Goal: Transaction & Acquisition: Subscribe to service/newsletter

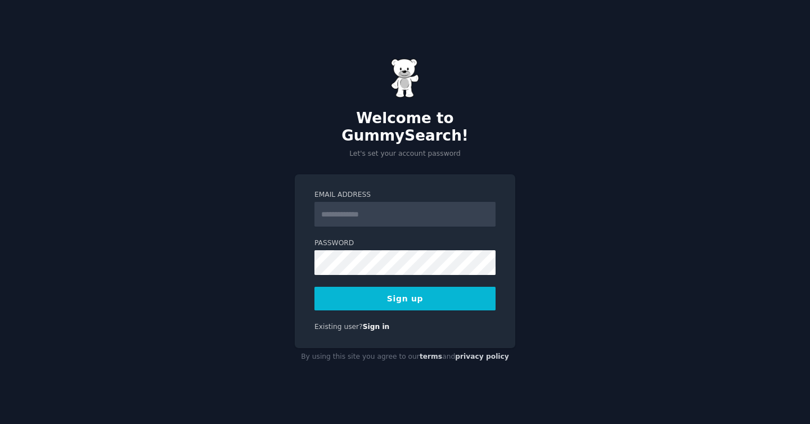
click at [431, 210] on input "Email Address" at bounding box center [405, 214] width 181 height 25
drag, startPoint x: 378, startPoint y: 207, endPoint x: 403, endPoint y: 207, distance: 25.3
click at [403, 207] on input "**********" at bounding box center [405, 214] width 181 height 25
type input "**********"
click at [400, 240] on div "Password" at bounding box center [405, 257] width 181 height 37
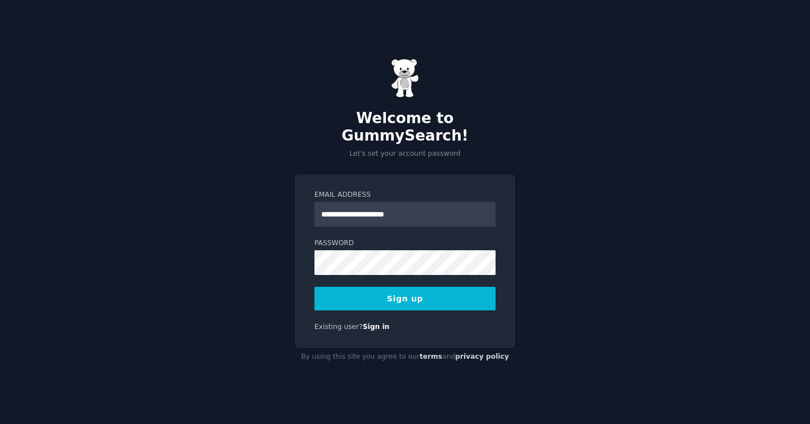
click at [396, 287] on button "Sign up" at bounding box center [405, 299] width 181 height 24
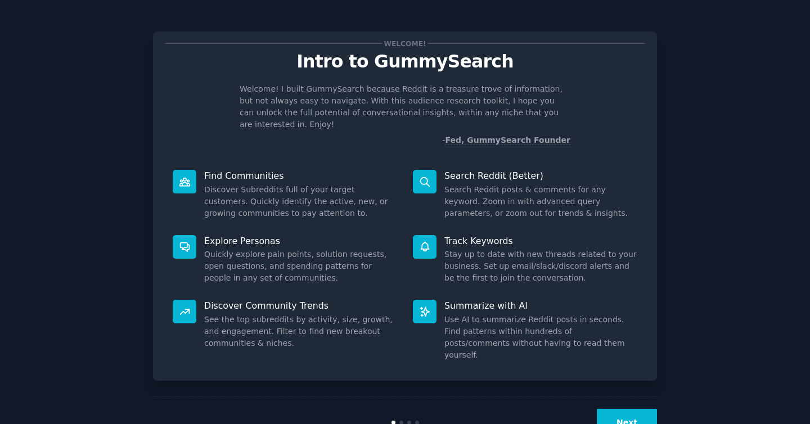
click at [625, 409] on button "Next" at bounding box center [627, 423] width 60 height 28
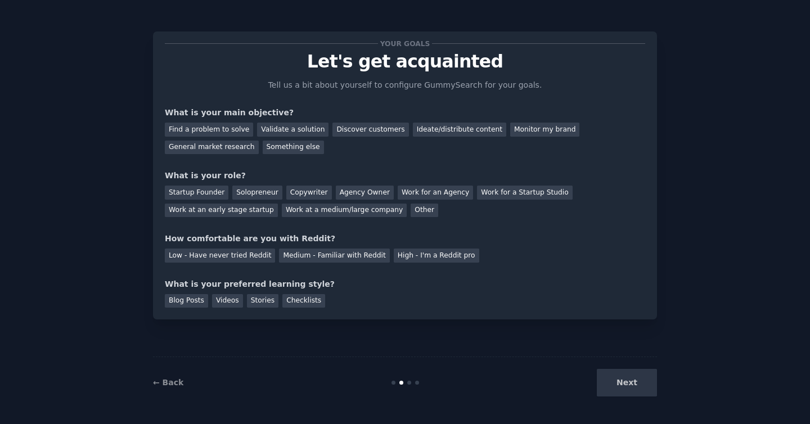
click at [626, 380] on div "Next" at bounding box center [573, 383] width 168 height 28
click at [355, 134] on div "Discover customers" at bounding box center [371, 130] width 76 height 14
click at [514, 127] on div "Monitor my brand" at bounding box center [544, 130] width 69 height 14
click at [245, 147] on div "General market research" at bounding box center [212, 148] width 94 height 14
click at [544, 125] on div "Monitor my brand" at bounding box center [544, 130] width 69 height 14
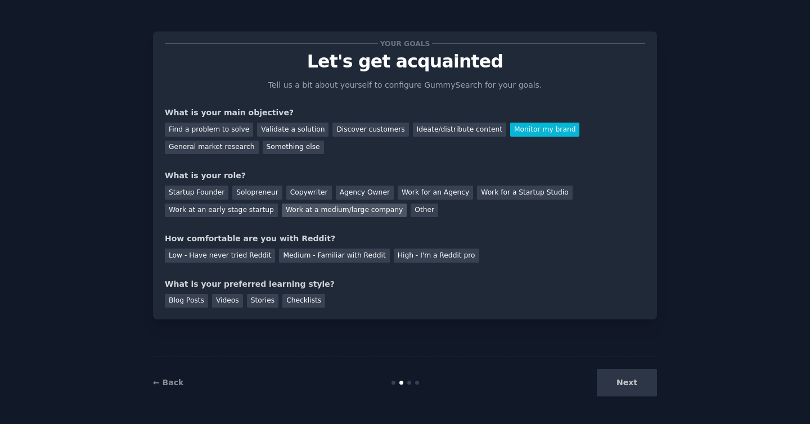
click at [298, 206] on div "Work at a medium/large company" at bounding box center [344, 211] width 125 height 14
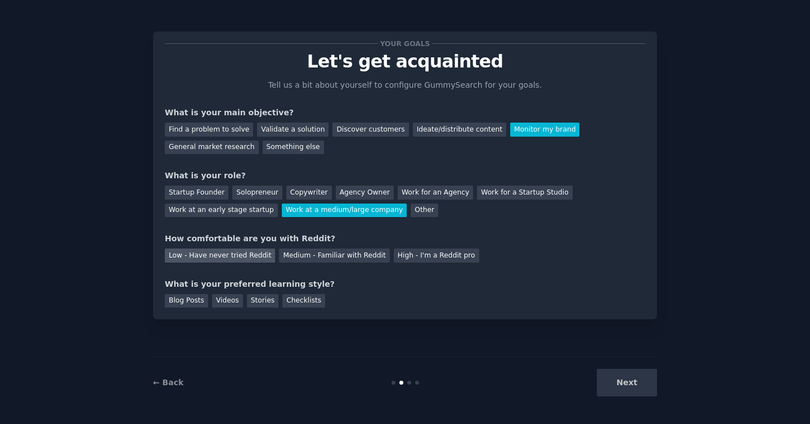
click at [239, 259] on div "Low - Have never tried Reddit" at bounding box center [220, 256] width 110 height 14
click at [197, 305] on div "Blog Posts" at bounding box center [186, 301] width 43 height 14
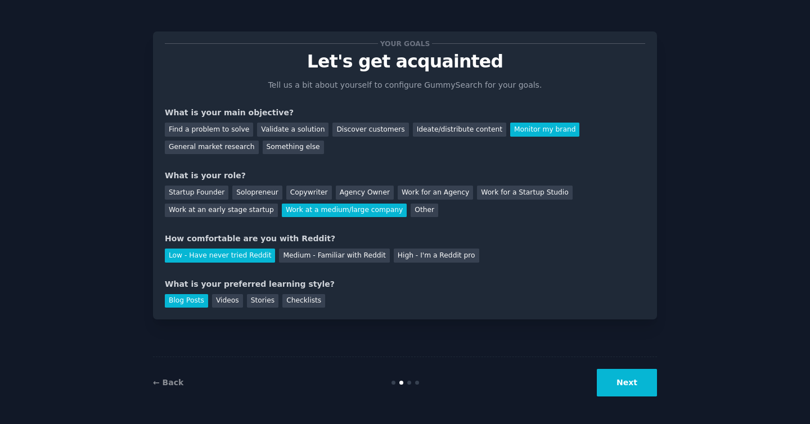
click at [630, 385] on button "Next" at bounding box center [627, 383] width 60 height 28
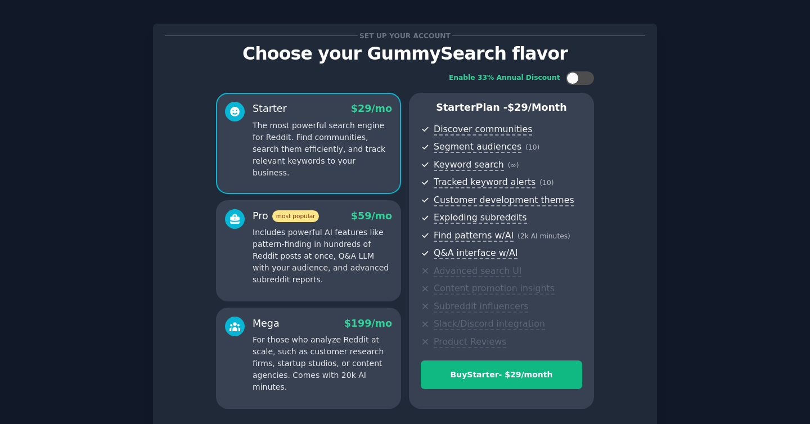
scroll to position [100, 0]
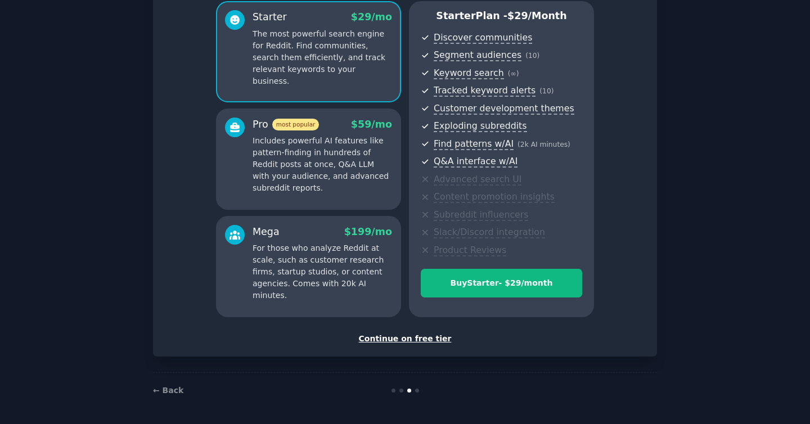
click at [394, 339] on div "Continue on free tier" at bounding box center [405, 339] width 481 height 12
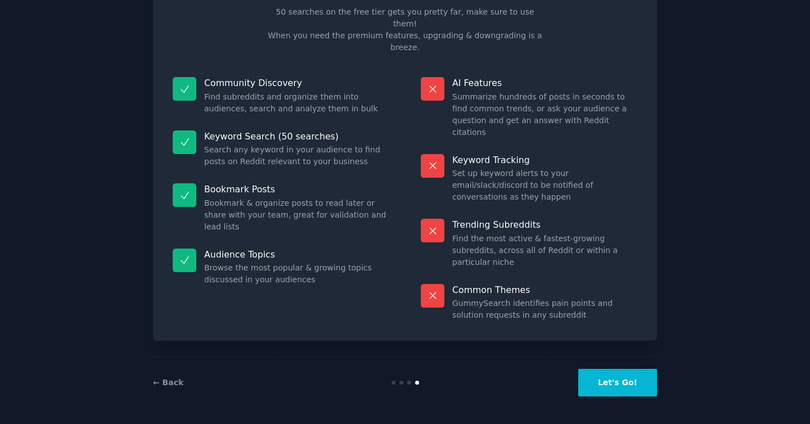
scroll to position [14, 0]
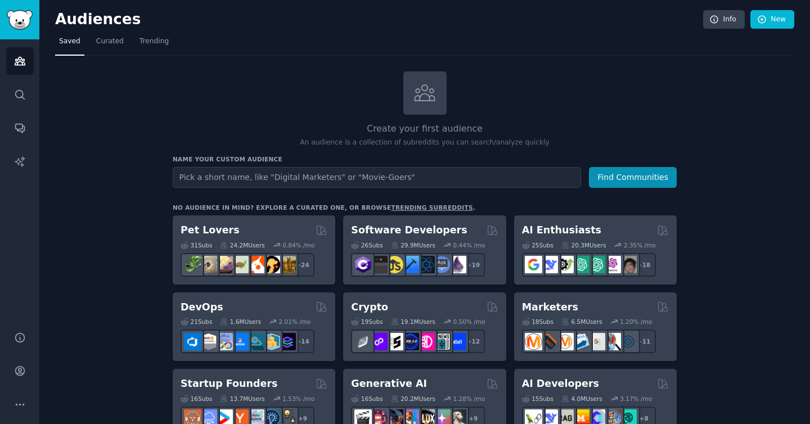
click at [427, 174] on input "text" at bounding box center [377, 177] width 409 height 21
